Goal: Task Accomplishment & Management: Manage account settings

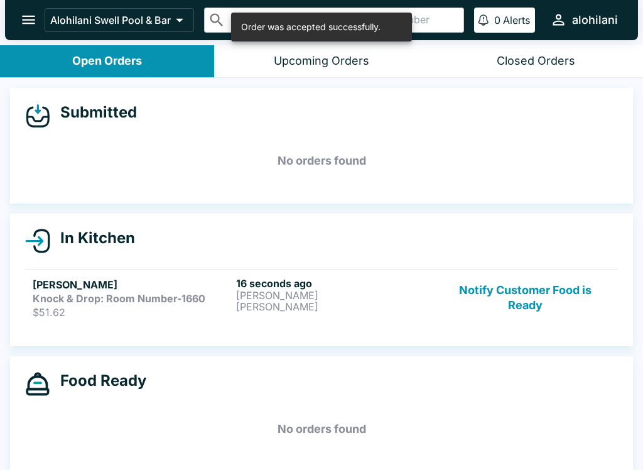
click at [294, 302] on p "[PERSON_NAME]" at bounding box center [335, 306] width 198 height 11
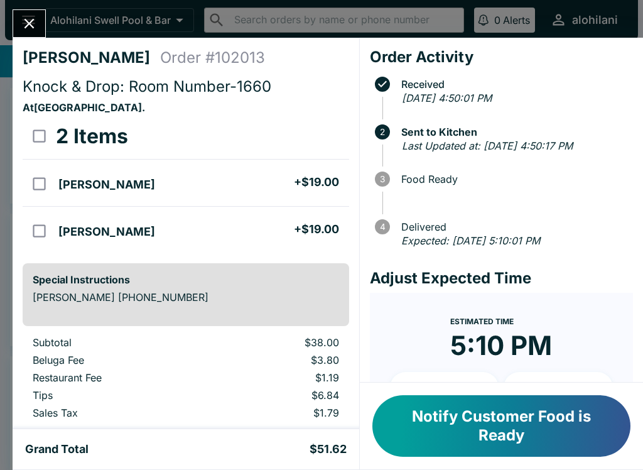
click at [564, 411] on button "Notify Customer Food is Ready" at bounding box center [501, 426] width 258 height 62
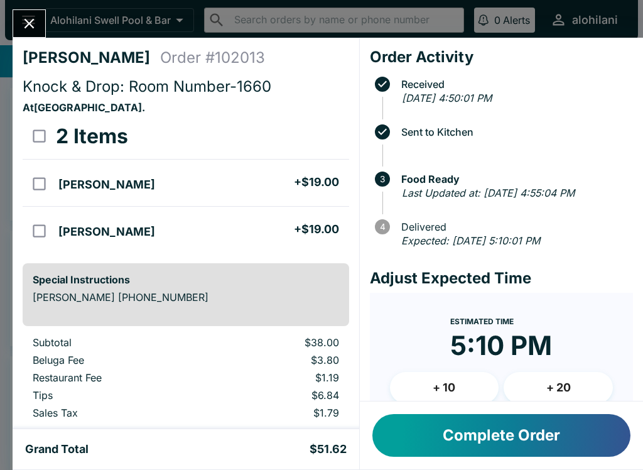
click at [39, 19] on button "Close" at bounding box center [29, 23] width 32 height 27
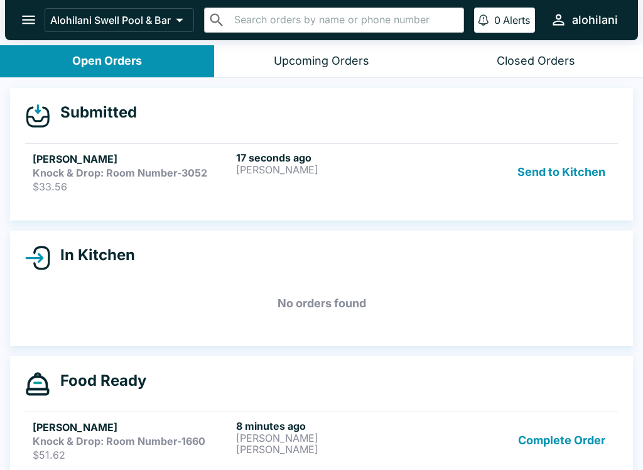
click at [567, 181] on button "Send to Kitchen" at bounding box center [561, 171] width 98 height 41
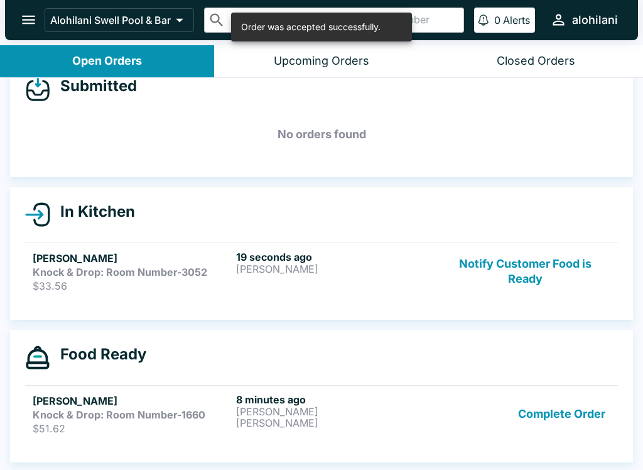
scroll to position [26, 0]
click at [279, 265] on p "[PERSON_NAME]" at bounding box center [335, 268] width 198 height 11
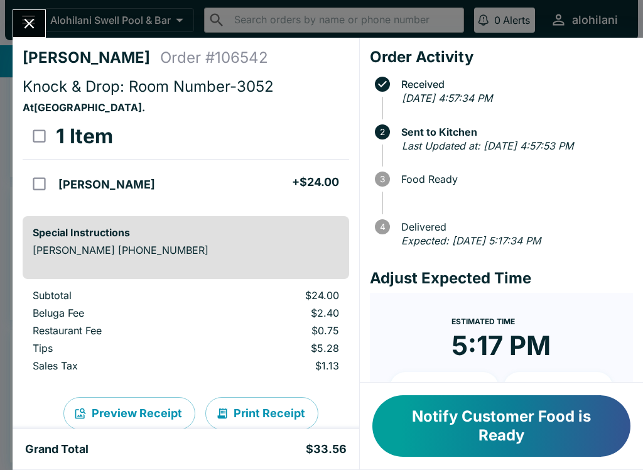
click at [499, 450] on button "Notify Customer Food is Ready" at bounding box center [501, 426] width 258 height 62
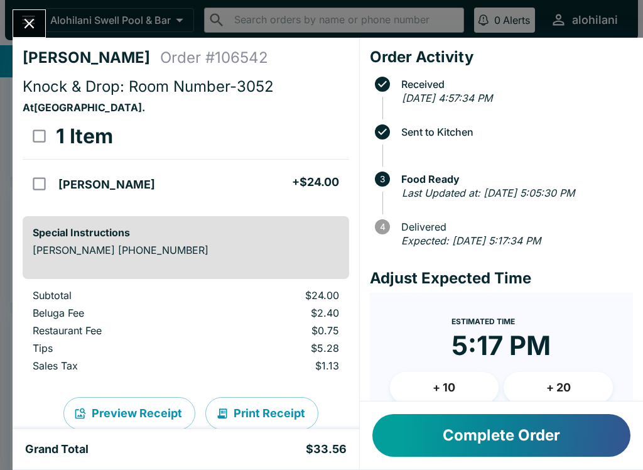
click at [474, 429] on button "Complete Order" at bounding box center [501, 435] width 258 height 43
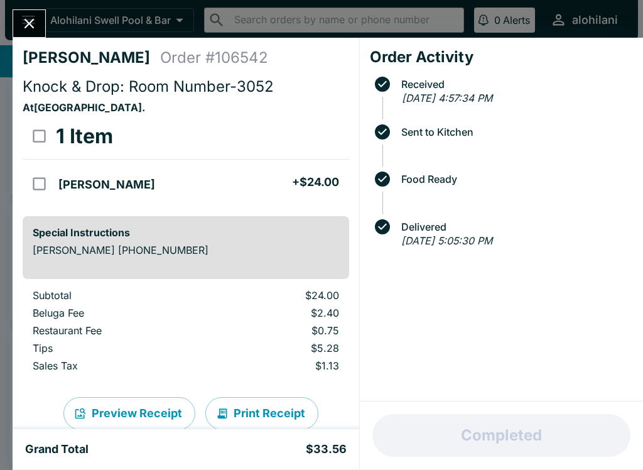
scroll to position [9, 0]
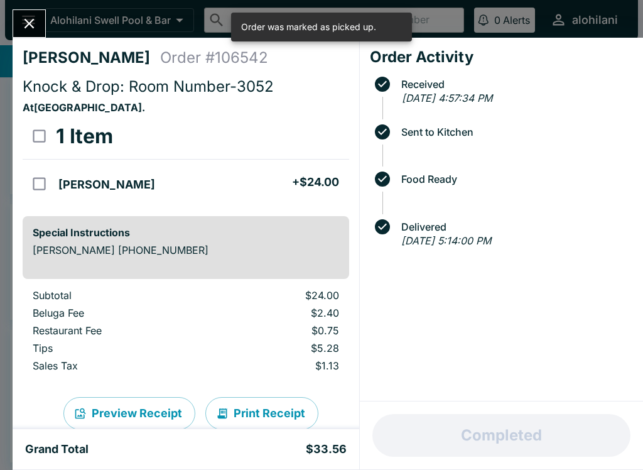
click at [20, 19] on button "Close" at bounding box center [29, 23] width 32 height 27
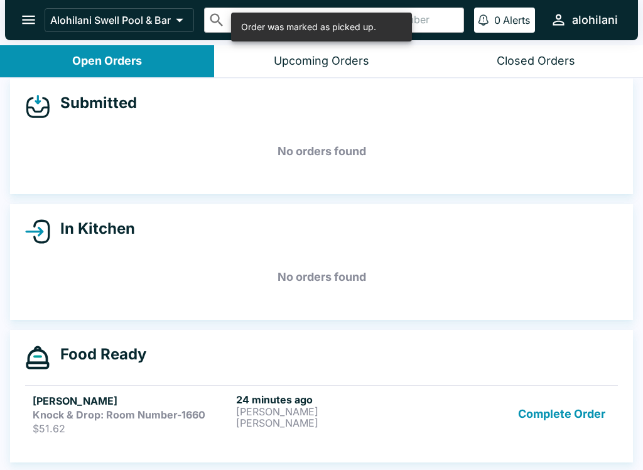
click at [561, 401] on button "Complete Order" at bounding box center [561, 413] width 97 height 41
